Goal: Information Seeking & Learning: Learn about a topic

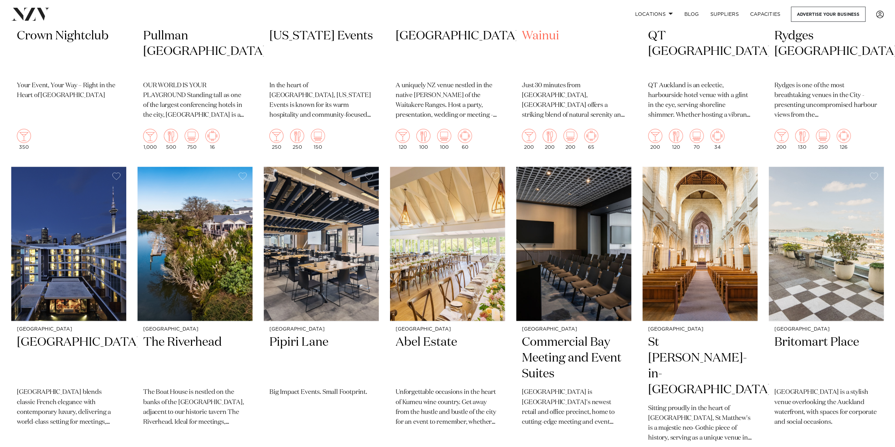
scroll to position [950, 0]
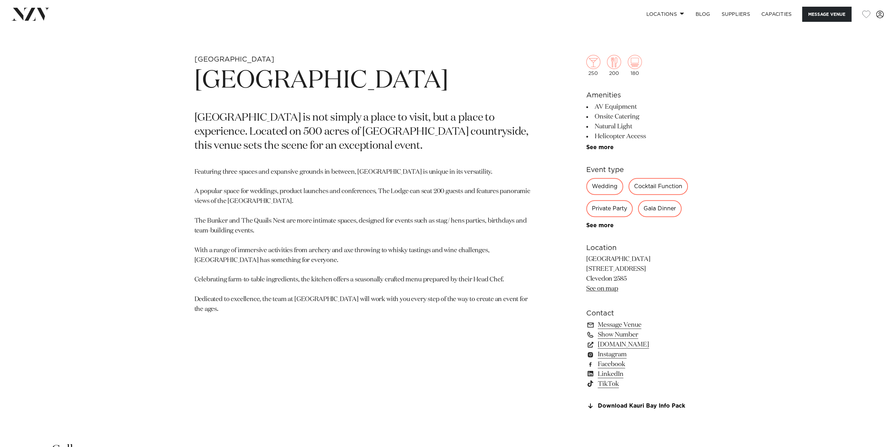
scroll to position [422, 0]
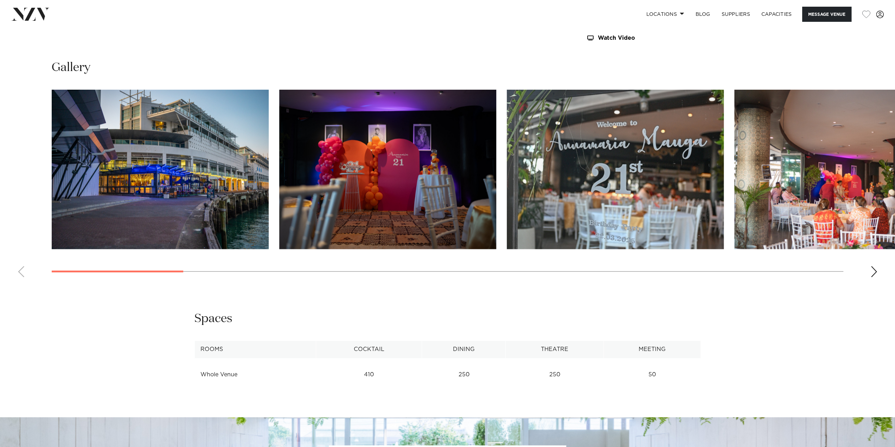
scroll to position [739, 0]
